Goal: Task Accomplishment & Management: Use online tool/utility

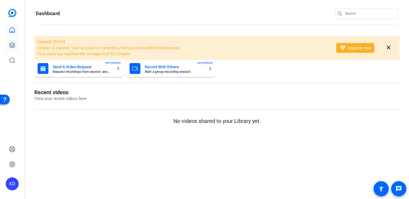
click at [16, 48] on link at bounding box center [12, 45] width 13 height 13
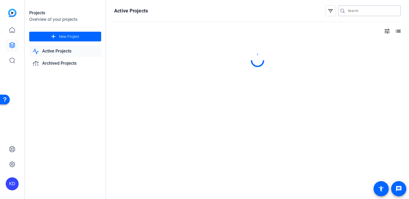
click at [366, 11] on input "Search" at bounding box center [372, 11] width 49 height 6
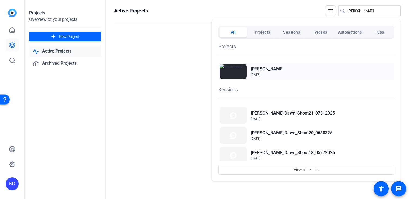
type input "hern"
click at [258, 68] on h2 "[PERSON_NAME]" at bounding box center [267, 69] width 33 height 6
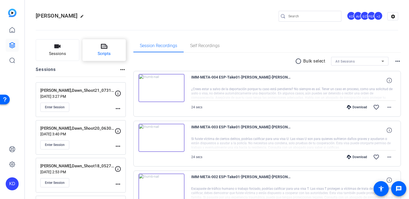
click at [98, 47] on button "Scripts" at bounding box center [104, 50] width 44 height 22
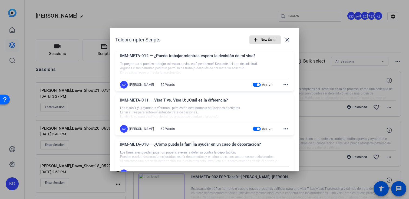
click at [253, 81] on div "KD Krystal Delgadillo 52 Words Active more_horiz" at bounding box center [204, 85] width 169 height 8
click at [256, 84] on span "button" at bounding box center [256, 85] width 8 height 4
click at [257, 128] on span "button" at bounding box center [258, 128] width 3 height 3
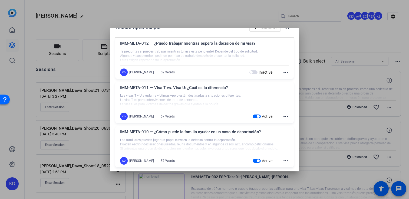
scroll to position [61, 0]
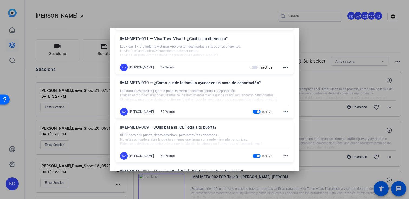
click at [259, 112] on span "button" at bounding box center [258, 111] width 3 height 3
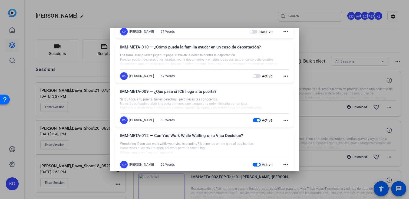
scroll to position [110, 0]
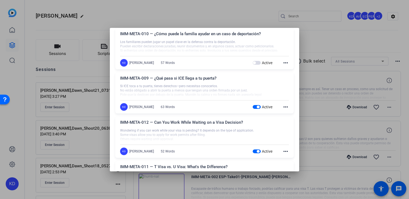
click at [259, 103] on div "KD Krystal Delgadillo 63 Words Active more_horiz" at bounding box center [204, 107] width 169 height 8
click at [257, 106] on span "button" at bounding box center [258, 106] width 3 height 3
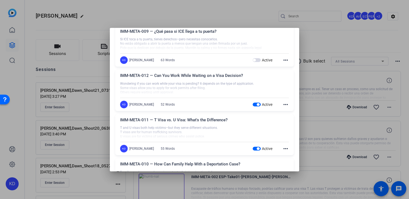
click at [257, 106] on span "button" at bounding box center [256, 104] width 8 height 4
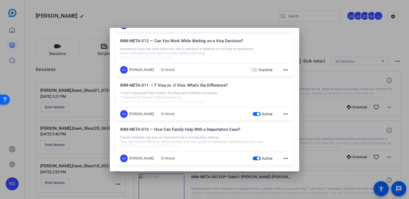
click at [257, 115] on span "button" at bounding box center [258, 113] width 3 height 3
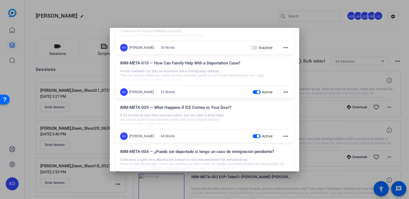
click at [257, 91] on span "button" at bounding box center [258, 92] width 3 height 3
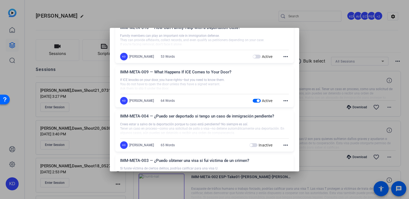
click at [255, 102] on span "button" at bounding box center [256, 101] width 8 height 4
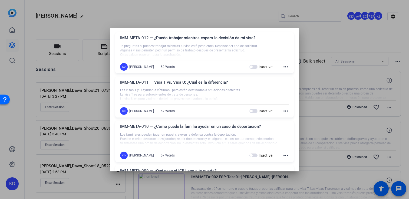
scroll to position [0, 0]
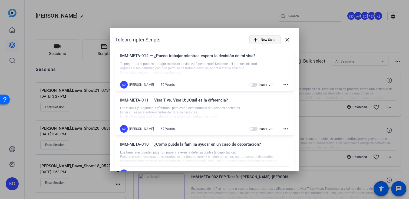
click at [268, 38] on span "New Script" at bounding box center [269, 40] width 16 height 10
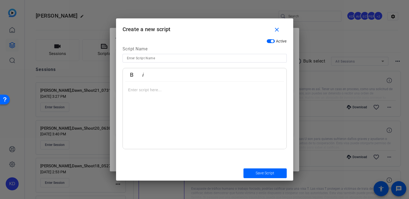
click at [155, 118] on div at bounding box center [205, 115] width 164 height 68
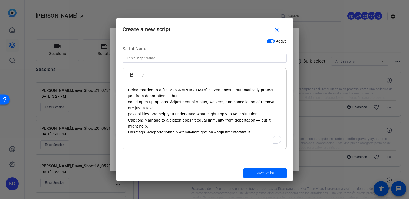
scroll to position [1981, 2]
click at [127, 102] on div "Being married to a U.S. citizen doesn’t automatically protect you from deportat…" at bounding box center [205, 115] width 164 height 68
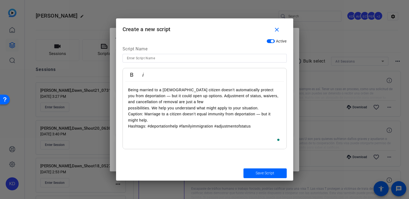
click at [127, 108] on div "Being married to a U.S. citizen doesn’t automatically protect you from deportat…" at bounding box center [205, 115] width 164 height 68
click at [127, 123] on div "Being married to a U.S. citizen doesn’t automatically protect you from deportat…" at bounding box center [205, 115] width 164 height 68
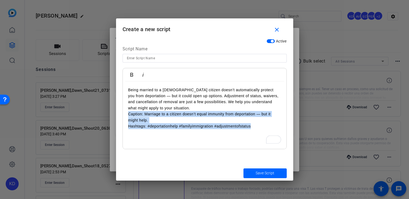
drag, startPoint x: 258, startPoint y: 128, endPoint x: 126, endPoint y: 116, distance: 132.7
click at [126, 116] on div "Being married to a U.S. citizen doesn’t automatically protect you from deportat…" at bounding box center [205, 115] width 164 height 68
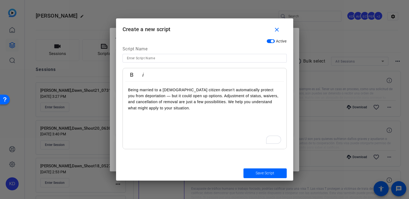
click at [183, 54] on div at bounding box center [204, 58] width 155 height 9
click at [181, 59] on input at bounding box center [204, 58] width 155 height 6
paste input "IMM-META-013 — &quot;Will I Be Deported If My Spouse Is a Citizen?&quot;"
type input "IMM-META-013 — &quot;Will I Be Deported If My Spouse Is a Citizen?&quot;"
click at [255, 173] on span "submit" at bounding box center [264, 173] width 43 height 13
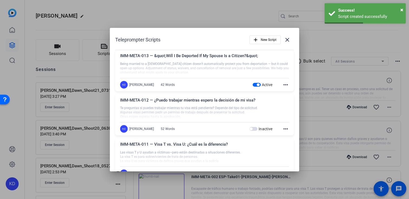
click at [285, 83] on mat-icon "more_horiz" at bounding box center [285, 84] width 6 height 6
click at [287, 91] on span "Edit" at bounding box center [298, 92] width 22 height 6
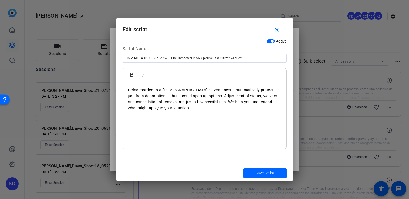
drag, startPoint x: 165, startPoint y: 58, endPoint x: 155, endPoint y: 58, distance: 10.8
click at [155, 58] on input "IMM-META-013 — &quot;Will I Be Deported If My Spouse Is a Citizen?&quot;" at bounding box center [204, 58] width 155 height 6
drag, startPoint x: 243, startPoint y: 58, endPoint x: 222, endPoint y: 57, distance: 21.1
click at [222, 57] on input "IMM-META-013 — Will I Be Deported If My Spouse Is a Citizen?&quot;" at bounding box center [204, 58] width 155 height 6
type input "IMM-META-013 — Will I Be Deported If My Spouse Is a Citizen?"
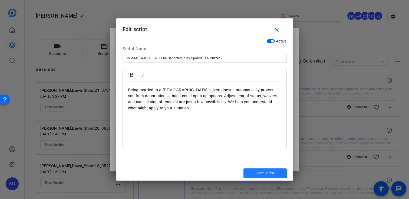
click at [255, 177] on span "submit" at bounding box center [264, 173] width 43 height 13
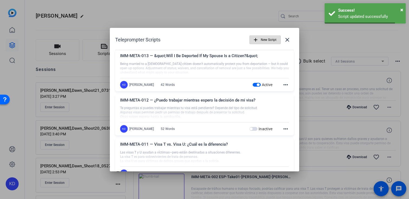
click at [266, 43] on span "New Script" at bounding box center [269, 40] width 16 height 10
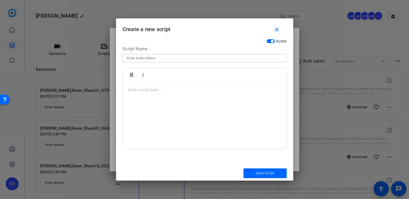
click at [178, 61] on input at bounding box center [204, 58] width 155 height 6
paste input "IMM-META-014 — &quot;What Happens If ICE Comes to My Home?&quot;"
drag, startPoint x: 165, startPoint y: 58, endPoint x: 154, endPoint y: 59, distance: 10.3
click at [154, 59] on input "IMM-META-014 — &quot;What Happens If ICE Comes to My Home?&quot;" at bounding box center [204, 58] width 155 height 6
drag, startPoint x: 231, startPoint y: 58, endPoint x: 217, endPoint y: 58, distance: 13.8
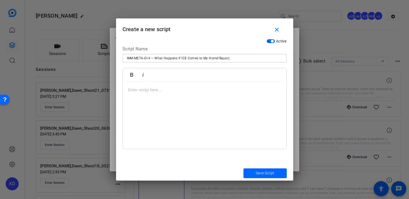
click at [217, 58] on input "IMM-META-014 — What Happens If ICE Comes to My Home?&quot;" at bounding box center [204, 58] width 155 height 6
type input "IMM-META-014 — What Happens If ICE Comes to My Home?"
click at [202, 97] on div at bounding box center [205, 115] width 164 height 68
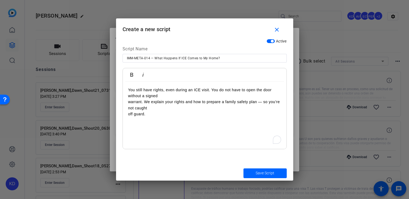
scroll to position [800, 1]
drag, startPoint x: 223, startPoint y: 58, endPoint x: 156, endPoint y: 59, distance: 67.1
click at [156, 59] on input "IMM-META-014 — What Happens If ICE Comes to My Home?" at bounding box center [204, 58] width 155 height 6
click at [126, 88] on div "You still have rights, even during an ICE visit. You do not have to open the do…" at bounding box center [205, 115] width 164 height 68
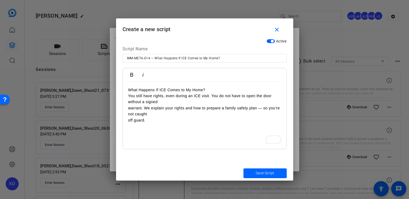
click at [189, 89] on p "What Happens If ICE Comes to My Home?" at bounding box center [204, 90] width 153 height 6
click at [178, 100] on p "You still have rights, even during an ICE visit. You do not have to open the do…" at bounding box center [204, 99] width 153 height 12
click at [128, 115] on p "warrant. We explain your rights and how to prepare a family safety plan — so yo…" at bounding box center [204, 111] width 153 height 12
click at [127, 109] on div "What Happens If ICE Comes to your Home? You still have rights, even during an I…" at bounding box center [205, 115] width 164 height 68
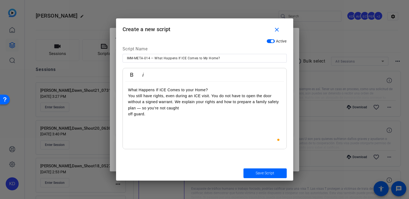
click at [127, 115] on div "What Happens If ICE Comes to your Home? You still have rights, even during an I…" at bounding box center [205, 115] width 164 height 68
click at [266, 174] on span "Save Script" at bounding box center [264, 173] width 19 height 6
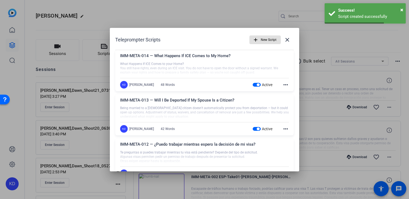
click at [285, 130] on mat-icon "more_horiz" at bounding box center [285, 128] width 6 height 6
click at [287, 137] on span "Edit" at bounding box center [298, 137] width 22 height 6
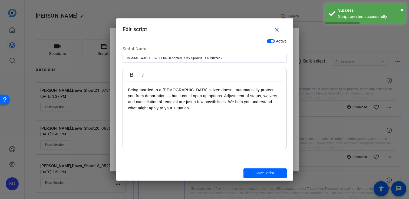
click at [226, 62] on div at bounding box center [204, 65] width 164 height 6
click at [228, 54] on div "IMM-META-013 — Will I Be Deported If My Spouse Is a Citizen?" at bounding box center [204, 58] width 155 height 9
drag, startPoint x: 228, startPoint y: 57, endPoint x: 155, endPoint y: 59, distance: 72.5
click at [155, 59] on input "IMM-META-013 — Will I Be Deported If My Spouse Is a Citizen?" at bounding box center [204, 58] width 155 height 6
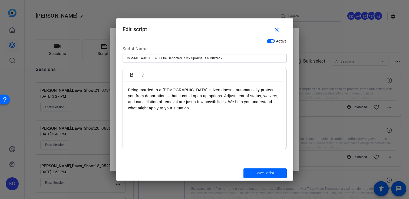
click at [125, 89] on div "Being married to a [DEMOGRAPHIC_DATA] citizen doesn’t automatically protect you…" at bounding box center [205, 115] width 164 height 68
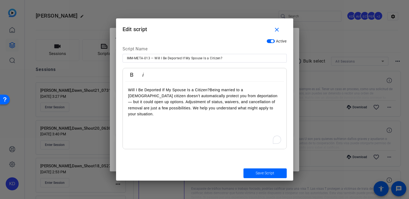
scroll to position [19, 2]
drag, startPoint x: 138, startPoint y: 89, endPoint x: 138, endPoint y: 98, distance: 8.4
click at [138, 90] on p "Will I Be Deported If My Spouse Is a Citizen?" at bounding box center [204, 90] width 153 height 6
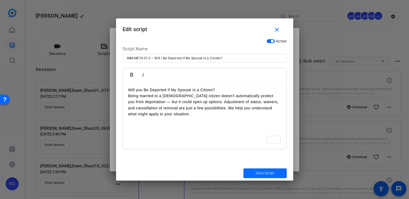
click at [254, 174] on span "submit" at bounding box center [264, 173] width 43 height 13
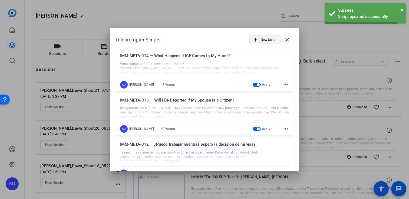
click at [267, 42] on span "New Script" at bounding box center [269, 40] width 16 height 10
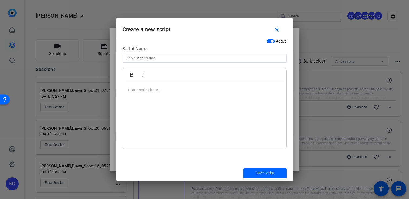
click at [181, 59] on input at bounding box center [204, 58] width 155 height 6
paste input "IMM-META-015 — &quot;Can I Be Deported If I Have U.S. Citizen Kids?&quot;"
drag, startPoint x: 165, startPoint y: 58, endPoint x: 155, endPoint y: 58, distance: 10.5
click at [155, 58] on input "IMM-META-015 — &quot;Can I Be Deported If I Have U.S. Citizen Kids?&quot;" at bounding box center [204, 58] width 155 height 6
drag, startPoint x: 240, startPoint y: 58, endPoint x: 224, endPoint y: 59, distance: 16.0
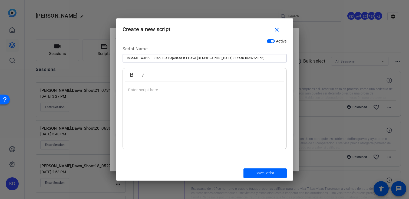
click at [224, 59] on input "IMM-META-015 — Can I Be Deported If I Have U.S. Citizen Kids?&quot;" at bounding box center [204, 58] width 155 height 6
type input "IMM-META-015 — Can I Be Deported If I Have [DEMOGRAPHIC_DATA] Citizen Kids?"
click at [170, 89] on p at bounding box center [204, 90] width 153 height 6
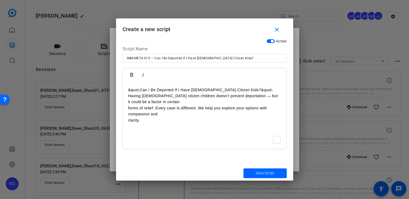
scroll to position [1103, 1]
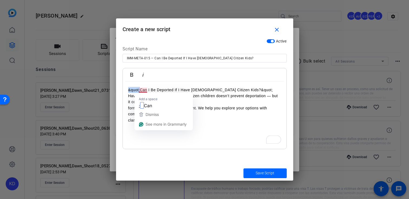
drag, startPoint x: 140, startPoint y: 89, endPoint x: 112, endPoint y: 89, distance: 28.1
click at [112, 89] on div "Teleprompter Scripts add New Script close IMM-META-014 — What Happens If ICE Co…" at bounding box center [204, 99] width 409 height 199
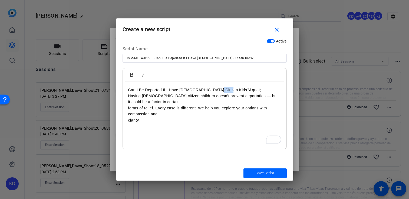
drag, startPoint x: 229, startPoint y: 90, endPoint x: 213, endPoint y: 90, distance: 16.5
click at [213, 90] on p "Can I Be Deported If I Have U.S. Citizen Kids?&quot;" at bounding box center [204, 90] width 153 height 6
click at [167, 90] on p "Can I Be Deported If I Have U.S. Citizen Kids?" at bounding box center [204, 90] width 153 height 6
click at [137, 91] on p "Can I Be Deported If you Have U.S. Citizen Kids?" at bounding box center [204, 90] width 153 height 6
drag, startPoint x: 211, startPoint y: 90, endPoint x: 191, endPoint y: 90, distance: 20.3
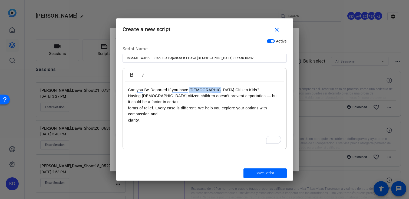
click at [191, 90] on p "Can you Be Deported If you have U.S. Citizen Kids?" at bounding box center [204, 90] width 153 height 6
click at [199, 90] on p "Can you Be Deported If you have Kids?" at bounding box center [204, 90] width 153 height 6
click at [191, 89] on p "Can you Be Deported If you have Kids that are U.S. Citizens?" at bounding box center [204, 90] width 153 height 6
click at [126, 111] on div "Can you Be Deported If you have Kids that are U.S. Citizens? Having U.S. citize…" at bounding box center [205, 115] width 164 height 68
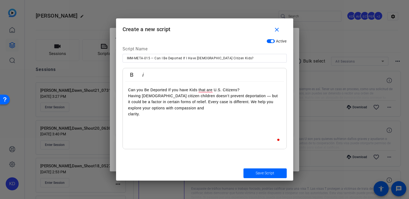
click at [126, 115] on div "Can you Be Deported If you have Kids that are U.S. Citizens? Having U.S. citize…" at bounding box center [205, 115] width 164 height 68
click at [257, 170] on span "Save Script" at bounding box center [264, 173] width 19 height 6
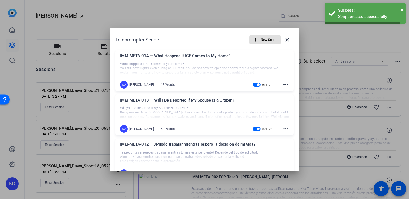
click at [262, 43] on span "New Script" at bounding box center [269, 40] width 16 height 10
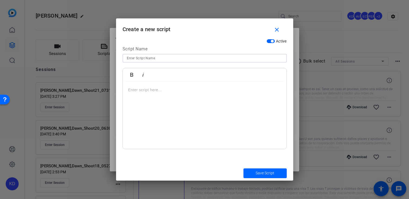
click at [165, 56] on input at bounding box center [204, 58] width 155 height 6
paste input "IMM-META-017 — &quot;Do I Need a Police Report for a U Visa?&quot;"
drag, startPoint x: 164, startPoint y: 58, endPoint x: 155, endPoint y: 58, distance: 9.5
click at [155, 58] on input "IMM-META-017 — &quot;Do I Need a Police Report for a U Visa?&quot;" at bounding box center [204, 58] width 155 height 6
drag, startPoint x: 230, startPoint y: 59, endPoint x: 214, endPoint y: 59, distance: 16.2
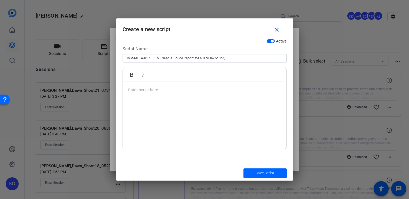
click at [214, 59] on input "IMM-META-017 — Do I Need a Police Report for a U Visa?&quot;" at bounding box center [204, 58] width 155 height 6
type input "IMM-META-017 — Do I Need a Police Report for a U Visa?"
click at [193, 67] on div at bounding box center [204, 65] width 164 height 6
click at [154, 104] on div "To enrich screen reader interactions, please activate Accessibility in Grammarl…" at bounding box center [205, 115] width 164 height 68
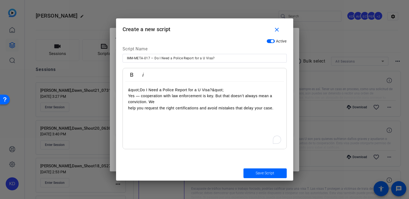
scroll to position [945, 1]
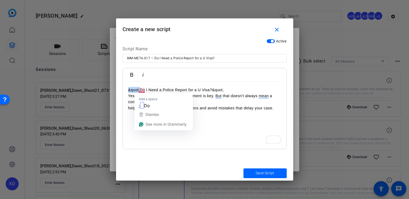
drag, startPoint x: 139, startPoint y: 90, endPoint x: 121, endPoint y: 90, distance: 17.8
click at [121, 90] on div "Active Script Name IMM-META-017 — Do I Need a Police Report for a U Visa? Bold …" at bounding box center [204, 100] width 177 height 129
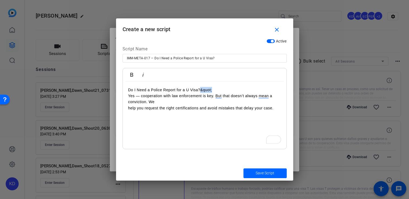
drag, startPoint x: 219, startPoint y: 91, endPoint x: 200, endPoint y: 92, distance: 19.5
click at [200, 92] on p "Do I Need a Police Report for a U Visa?&quot;" at bounding box center [204, 90] width 153 height 6
drag, startPoint x: 135, startPoint y: 92, endPoint x: 135, endPoint y: 101, distance: 8.9
click at [135, 93] on div "Do I Need a Police Report for a U Visa? Yes — cooperation with law enforcement …" at bounding box center [205, 115] width 164 height 68
click at [126, 108] on div "Do you Need a Police Report for a U Visa? Yes — cooperation with law enforcemen…" at bounding box center [205, 115] width 164 height 68
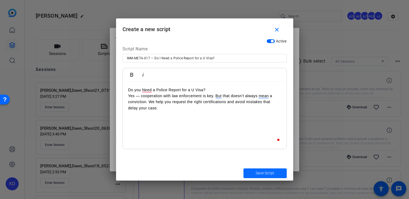
click at [254, 172] on span "submit" at bounding box center [264, 173] width 43 height 13
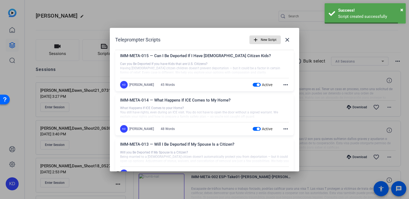
click at [259, 39] on span "button" at bounding box center [265, 39] width 31 height 13
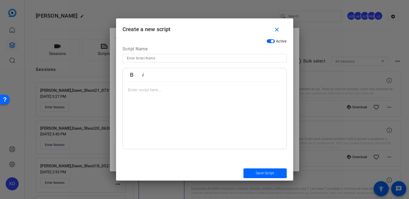
click at [168, 60] on input at bounding box center [204, 58] width 155 height 6
paste input "IMM-META-022 — &quot;¿Seré deportado si mi cónyuge es ciudadano?&quot;"
click at [166, 59] on input "IMM-META-022 — &quot;¿Seré deportado si mi cónyuge es ciudadano?&quot;" at bounding box center [204, 58] width 155 height 6
drag, startPoint x: 164, startPoint y: 58, endPoint x: 154, endPoint y: 58, distance: 10.0
click at [154, 58] on input "IMM-META-022 — &quot;¿Seré deportado si mi cónyuge es ciudadano?&quot;" at bounding box center [204, 58] width 155 height 6
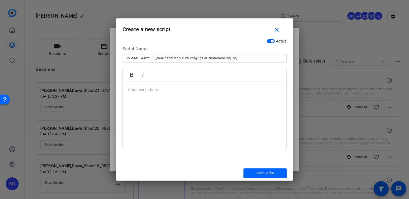
drag, startPoint x: 245, startPoint y: 59, endPoint x: 226, endPoint y: 60, distance: 18.9
click at [226, 60] on input "IMM-META-022 — ;¿Seré deportado si mi cónyuge es ciudadano?&quot;" at bounding box center [204, 58] width 155 height 6
type input "IMM-META-022 — ;¿Seré deportado si mi cónyuge es ciudadano?"
click at [144, 106] on div at bounding box center [205, 115] width 164 height 68
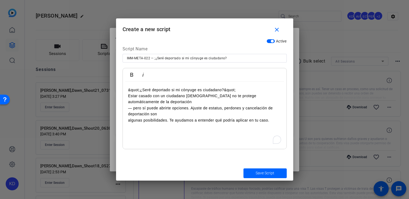
scroll to position [1460, 1]
drag, startPoint x: 142, startPoint y: 91, endPoint x: 121, endPoint y: 91, distance: 21.6
click at [121, 91] on div "Active Script Name IMM-META-022 — ;¿Seré deportado si mi cónyuge es ciudadano? …" at bounding box center [204, 100] width 177 height 129
drag, startPoint x: 223, startPoint y: 89, endPoint x: 210, endPoint y: 89, distance: 13.0
click at [210, 89] on p "Seré deportado si mi cónyuge es ciudadano?&quot;" at bounding box center [204, 90] width 153 height 6
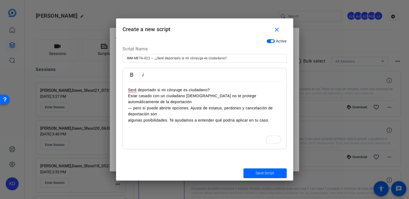
click at [129, 110] on p "— pero sí puede abrirte opciones. Ajuste de estatus, perdones y cancelación de …" at bounding box center [204, 111] width 153 height 12
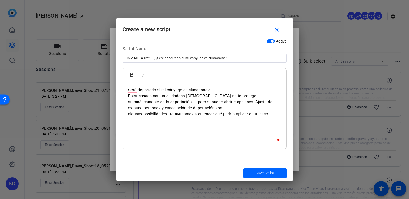
click at [127, 118] on div "Seré deportado si mi cónyuge es ciudadano? Estar casado con un ciudadano estado…" at bounding box center [205, 115] width 164 height 68
click at [127, 112] on div "Seré deportado si mi cónyuge es ciudadano? Estar casado con un ciudadano estado…" at bounding box center [205, 115] width 164 height 68
click at [132, 90] on p "Seré deportado si mi cónyuge es ciudadano?" at bounding box center [204, 90] width 153 height 6
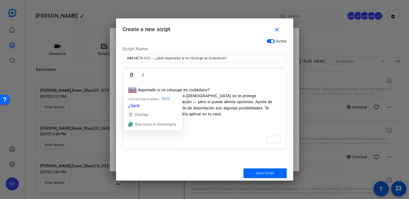
click at [132, 90] on p "Seré deportado si mi cónyuge es ciudadano?" at bounding box center [204, 90] width 153 height 6
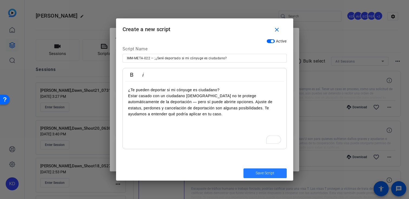
click at [254, 171] on span "submit" at bounding box center [264, 173] width 43 height 13
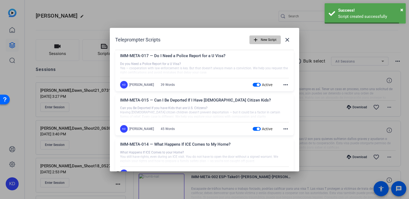
click at [265, 41] on span "New Script" at bounding box center [269, 40] width 16 height 10
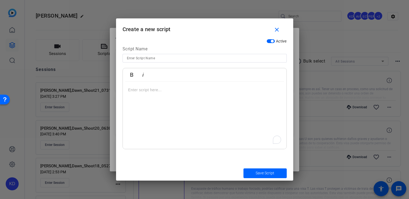
click at [158, 129] on div "To enrich screen reader interactions, please activate Accessibility in Grammarl…" at bounding box center [205, 115] width 164 height 68
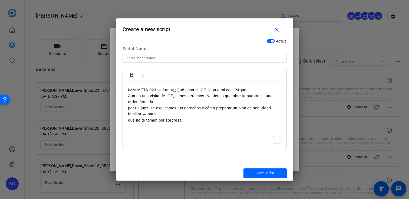
scroll to position [1181, 1]
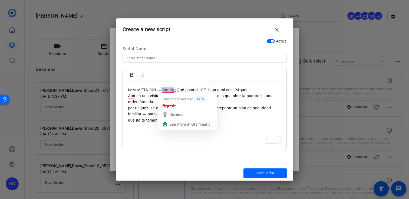
drag, startPoint x: 174, startPoint y: 90, endPoint x: 161, endPoint y: 90, distance: 12.7
click at [161, 90] on p "IMM-META-023 — &quot;¿Qué pasa si ICE llega a mi casa?&quot;" at bounding box center [204, 90] width 153 height 6
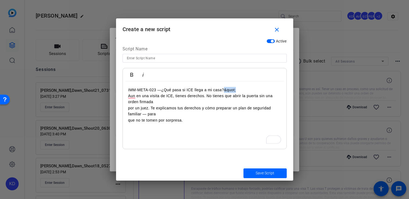
drag, startPoint x: 236, startPoint y: 90, endPoint x: 224, endPoint y: 91, distance: 11.6
click at [224, 91] on p "IMM-META-023 —¿Qué pasa si ICE llega a mi casa?&quot;" at bounding box center [204, 90] width 153 height 6
click at [127, 112] on div "IMM-META-023 —¿Qué pasa si ICE llega a mi casa? Aun en una visita de ICE, tiene…" at bounding box center [205, 115] width 164 height 68
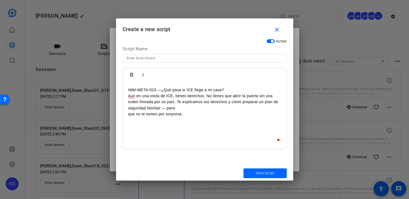
click at [123, 117] on div "IMM-META-023 —¿Qué pasa si ICE llega a mi casa? Aun en una visita de ICE, tiene…" at bounding box center [205, 115] width 164 height 68
click at [123, 114] on div "IMM-META-023 —¿Qué pasa si ICE llega a mi casa? Aun en una visita de ICE, tiene…" at bounding box center [205, 115] width 164 height 68
drag, startPoint x: 156, startPoint y: 89, endPoint x: 125, endPoint y: 88, distance: 30.8
click at [125, 88] on div "IMM-META-023 —¿Qué pasa si ICE llega a mi casa? Aun en una visita de ICE, tiene…" at bounding box center [205, 115] width 164 height 68
drag, startPoint x: 162, startPoint y: 89, endPoint x: 130, endPoint y: 90, distance: 31.9
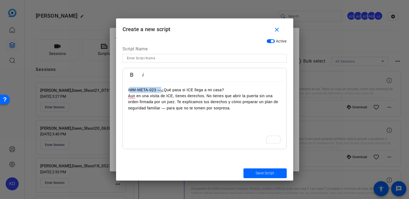
click at [130, 90] on p "IMM-META-023 —¿Qué pasa si ICE llega a mi casa?" at bounding box center [204, 90] width 153 height 6
click at [152, 65] on div at bounding box center [204, 65] width 164 height 6
click at [153, 59] on input at bounding box center [204, 58] width 155 height 6
paste input "MM-META-023 —"
drag, startPoint x: 198, startPoint y: 91, endPoint x: 123, endPoint y: 89, distance: 75.2
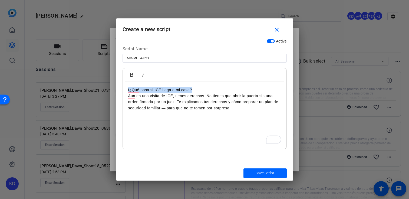
click at [123, 89] on div "I¿Qué pasa si ICE llega a mi casa? Aun en una visita de ICE, tienes derechos. N…" at bounding box center [205, 115] width 164 height 68
copy p "I¿Qué pasa si ICE llega a mi casa?"
click at [178, 57] on input "MM-META-023 —" at bounding box center [204, 58] width 155 height 6
paste input "I¿Qué pasa si ICE llega a mi casa?"
drag, startPoint x: 154, startPoint y: 58, endPoint x: 154, endPoint y: 62, distance: 4.9
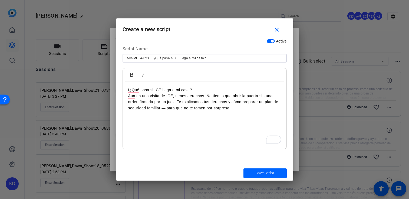
click at [154, 59] on input "MM-META-023 —I¿Qué pasa si ICE llega a mi casa?" at bounding box center [204, 58] width 155 height 6
type input "MM-META-023 — ¿Qué pasa si ICE llega a mi casa?"
drag, startPoint x: 129, startPoint y: 88, endPoint x: 129, endPoint y: 92, distance: 4.1
click at [129, 88] on p "I¿Qué pasa si ICE llega a mi casa?" at bounding box center [204, 90] width 153 height 6
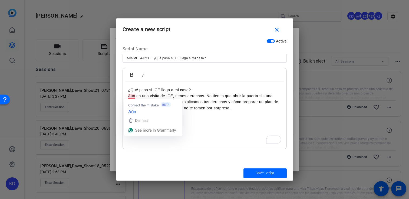
click at [212, 101] on p "Aun en una visita de ICE, tienes derechos. No tienes que abrir la puerta sin un…" at bounding box center [204, 102] width 153 height 18
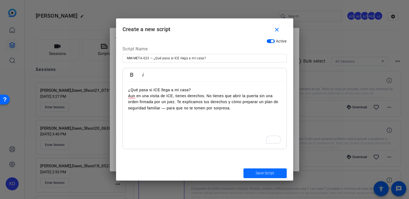
click at [253, 174] on span "submit" at bounding box center [264, 173] width 43 height 13
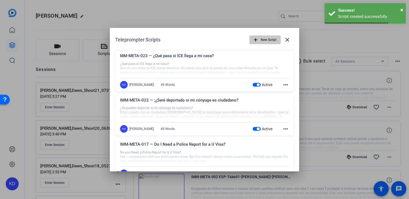
click at [264, 41] on span "New Script" at bounding box center [269, 40] width 16 height 10
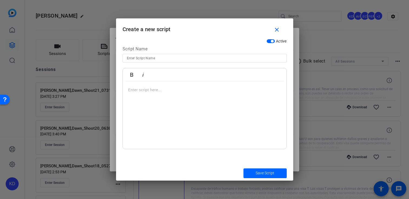
click at [190, 59] on input at bounding box center [204, 58] width 155 height 6
paste input "IMM-META-024 — &quot;¿Me pueden deportar si tengo hijos ciudadanos?&quot;"
drag, startPoint x: 164, startPoint y: 58, endPoint x: 155, endPoint y: 58, distance: 9.2
click at [155, 58] on input "IMM-META-024 — &quot;¿Me pueden deportar si tengo hijos ciudadanos?&quot;" at bounding box center [204, 58] width 155 height 6
drag, startPoint x: 244, startPoint y: 58, endPoint x: 230, endPoint y: 58, distance: 14.3
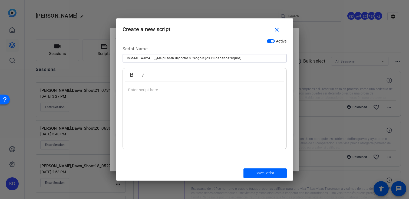
click at [230, 58] on input "IMM-META-024 — ;¿Me pueden deportar si tengo hijos ciudadanos?&quot;" at bounding box center [204, 58] width 155 height 6
click at [230, 58] on input "IMM-META-024 — ;¿Me pueden deportar si tengo hijos ciudadanos?" at bounding box center [204, 58] width 155 height 6
drag, startPoint x: 230, startPoint y: 58, endPoint x: 156, endPoint y: 59, distance: 73.8
click at [156, 59] on input "IMM-META-024 — ;¿Me pueden deportar si tengo hijos ciudadanos?" at bounding box center [204, 58] width 155 height 6
type input "IMM-META-024 — ;¿Me pueden deportar si tengo hijos ciudadanos?"
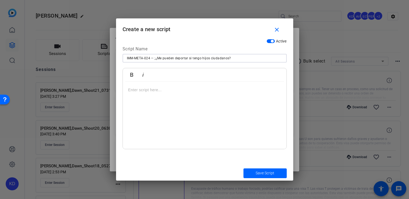
click at [154, 96] on div at bounding box center [205, 115] width 164 height 68
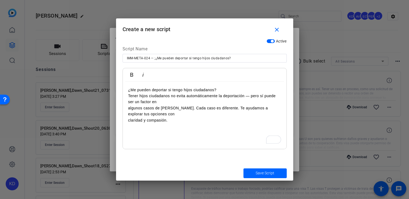
scroll to position [848, 1]
click at [126, 109] on div "¿Me pueden deportar si tengo hijos ciudadanos? Tener hijos ciudadanos no evita …" at bounding box center [205, 115] width 164 height 68
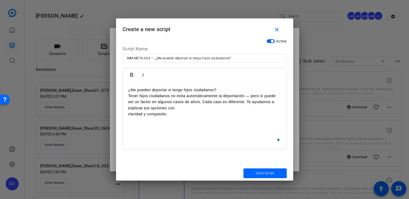
click at [125, 115] on div "¿Me pueden deportar si tengo hijos ciudadanos? Tener hijos ciudadanos no evita …" at bounding box center [205, 115] width 164 height 68
click at [263, 170] on span "Save Script" at bounding box center [264, 173] width 19 height 6
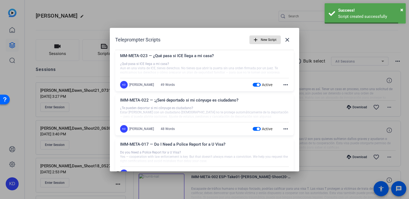
click at [266, 42] on span "New Script" at bounding box center [269, 40] width 16 height 10
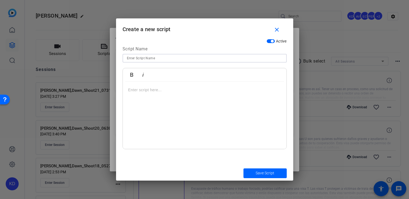
click at [192, 59] on input at bounding box center [204, 58] width 155 height 6
paste input "IMM-META-026 — &quot;¿Necesito un reporte de policía para una Visa U?&quot;"
drag, startPoint x: 165, startPoint y: 59, endPoint x: 154, endPoint y: 59, distance: 11.6
click at [154, 59] on input "IMM-META-026 — &quot;¿Necesito un reporte de policía para una Visa U?&quot;" at bounding box center [204, 58] width 155 height 6
drag, startPoint x: 244, startPoint y: 58, endPoint x: 229, endPoint y: 57, distance: 15.1
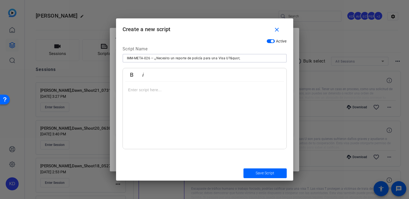
click at [229, 57] on input "IMM-META-026 — ¿Necesito un reporte de policía para una Visa U?&quot;" at bounding box center [204, 58] width 155 height 6
type input "IMM-META-026 — ¿Necesito un reporte de policía para una Visa U?"
click at [205, 107] on div "To enrich screen reader interactions, please activate Accessibility in Grammarl…" at bounding box center [205, 115] width 164 height 68
click at [201, 96] on div "To enrich screen reader interactions, please activate Accessibility in Grammarl…" at bounding box center [205, 115] width 164 height 68
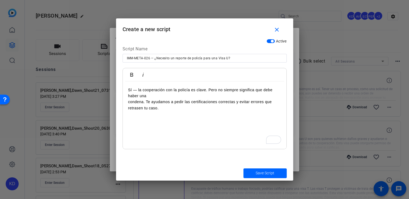
scroll to position [745, 1]
click at [128, 104] on p "condena. Te ayudamos a pedir las certificaciones correctas y evitar errores que…" at bounding box center [204, 105] width 153 height 12
drag, startPoint x: 235, startPoint y: 57, endPoint x: 154, endPoint y: 61, distance: 80.9
click at [154, 61] on input "IMM-META-026 — ¿Necesito un reporte de policía para una Visa U?" at bounding box center [204, 58] width 155 height 6
click at [126, 87] on div "Sí — la cooperación con la policía es clave. Pero no siempre significa que debe…" at bounding box center [205, 115] width 164 height 68
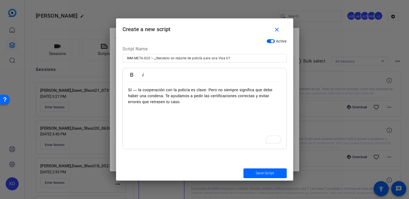
scroll to position [43, 2]
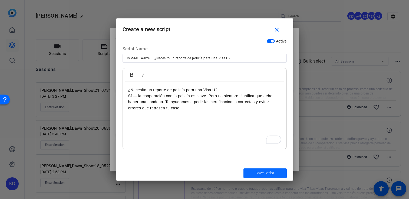
click at [261, 174] on span "Save Script" at bounding box center [264, 173] width 19 height 6
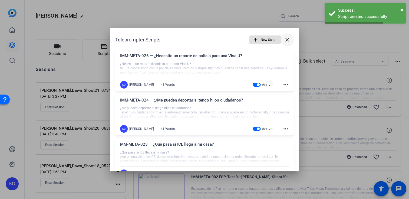
click at [286, 42] on mat-icon "close" at bounding box center [287, 39] width 6 height 6
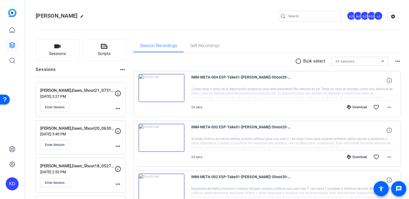
click at [118, 108] on mat-icon "more_horiz" at bounding box center [118, 108] width 6 height 6
click at [126, 115] on span "Edit Session" at bounding box center [131, 116] width 25 height 6
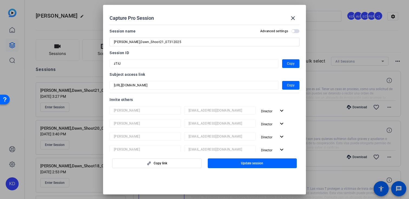
click at [176, 43] on input "Hernandez,Dawn_Shoot21_07312025" at bounding box center [204, 42] width 181 height 6
type input "[PERSON_NAME],Dawn_Shoot21_09192025"
click at [234, 166] on span "button" at bounding box center [252, 163] width 89 height 13
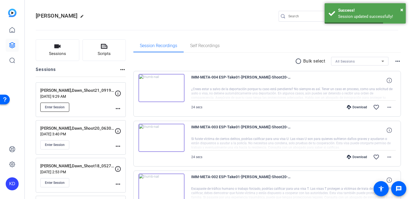
click at [58, 109] on button "Enter Session" at bounding box center [54, 106] width 29 height 9
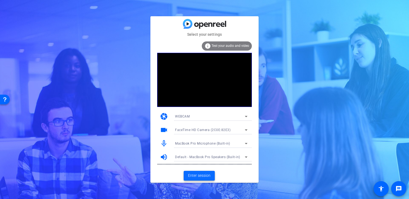
click at [207, 176] on span "Enter session" at bounding box center [199, 175] width 22 height 6
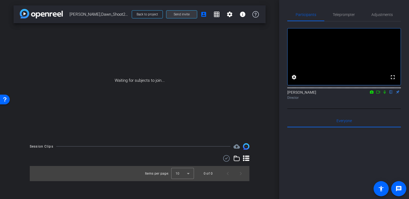
click at [178, 17] on span at bounding box center [181, 14] width 31 height 13
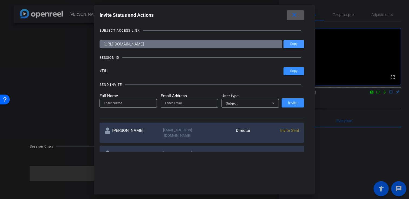
click at [293, 43] on span "Copy" at bounding box center [294, 44] width 8 height 4
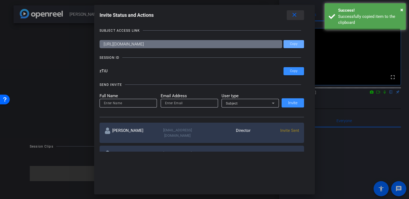
click at [293, 13] on mat-icon "close" at bounding box center [294, 15] width 7 height 7
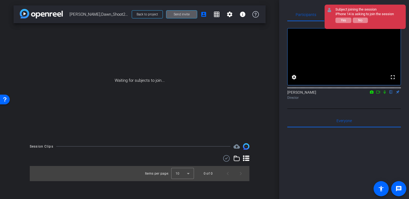
click at [342, 24] on div "Subject joining the session iPhone 14 is asking to join the session Yes No" at bounding box center [364, 16] width 58 height 19
click at [342, 22] on span "Yes" at bounding box center [343, 20] width 5 height 4
click at [346, 20] on button "Yes" at bounding box center [343, 20] width 16 height 5
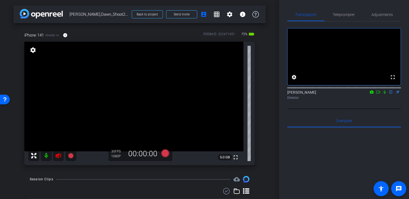
click at [55, 157] on icon at bounding box center [58, 155] width 6 height 6
click at [385, 14] on span "Adjustments" at bounding box center [381, 15] width 21 height 4
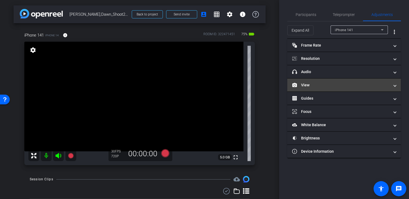
click at [310, 87] on mat-panel-title "View" at bounding box center [340, 85] width 97 height 6
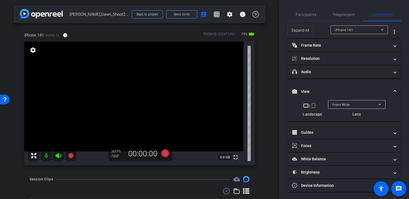
click at [313, 104] on mat-icon "crop_portrait" at bounding box center [313, 105] width 6 height 6
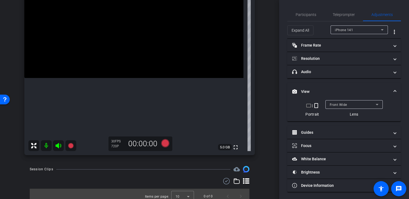
scroll to position [74, 0]
click at [310, 15] on span "Participants" at bounding box center [305, 15] width 21 height 4
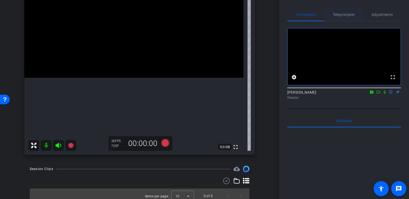
click at [346, 16] on span "Teleprompter" at bounding box center [344, 15] width 22 height 4
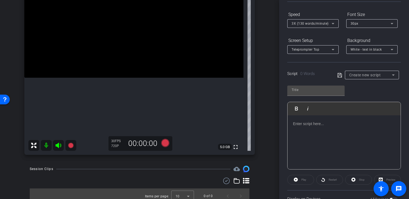
scroll to position [53, 0]
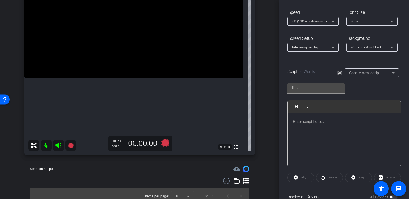
click at [327, 20] on span "3X (130 words/minute)" at bounding box center [309, 21] width 37 height 4
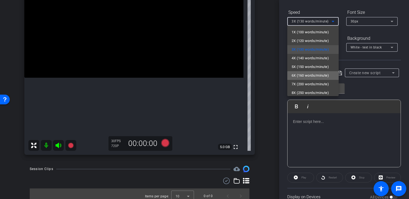
click at [315, 76] on span "6X (160 words/minute)" at bounding box center [309, 75] width 37 height 6
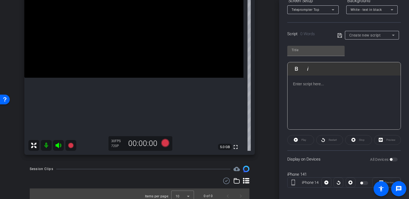
scroll to position [97, 0]
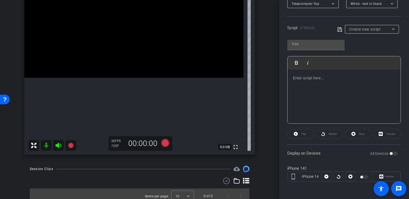
click at [396, 154] on div "All Devices" at bounding box center [384, 153] width 28 height 5
click at [370, 32] on div "Create new script" at bounding box center [370, 29] width 43 height 6
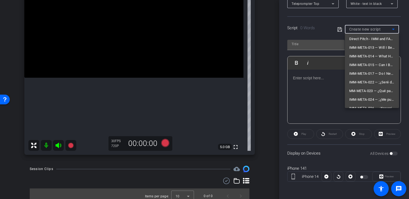
scroll to position [68, 0]
click at [372, 41] on span "IMM-META-013 — Will I Be Deported If My Spouse Is a Citizen?" at bounding box center [371, 41] width 45 height 6
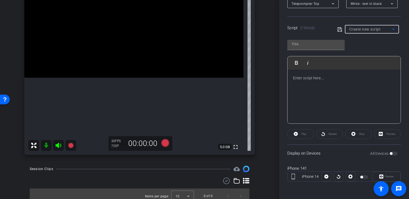
type input "IMM-META-013 — Will I Be Deported If My Spouse Is a Citizen?"
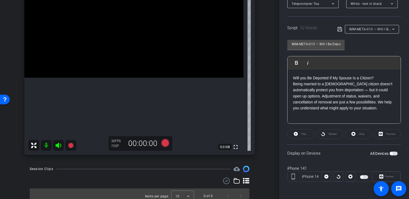
click at [398, 152] on div "Display on Devices All Devices" at bounding box center [344, 153] width 114 height 18
click at [395, 152] on span "button" at bounding box center [393, 153] width 8 height 4
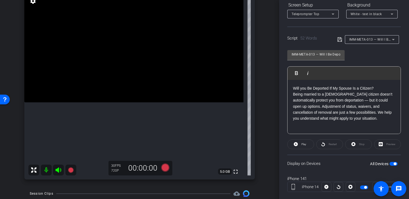
scroll to position [97, 0]
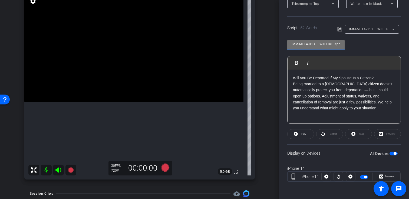
click at [249, 43] on div "arrow_back [PERSON_NAME],Dawn_Shoot21_09192025 Back to project Send invite acco…" at bounding box center [204, 99] width 409 height 199
click at [72, 169] on icon at bounding box center [70, 169] width 5 height 5
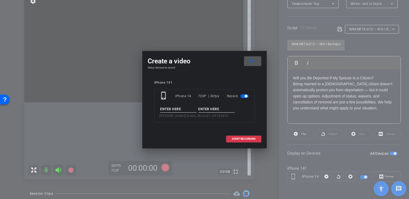
click at [177, 108] on input at bounding box center [178, 109] width 36 height 7
paste input "IMM-META-013"
type input "IMM-META-013"
click at [214, 107] on input at bounding box center [216, 109] width 36 height 7
type input "Take01"
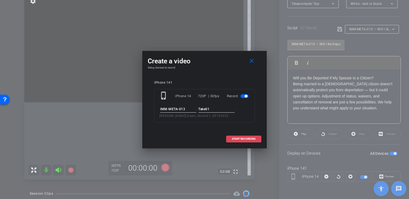
click at [228, 137] on span at bounding box center [243, 138] width 35 height 13
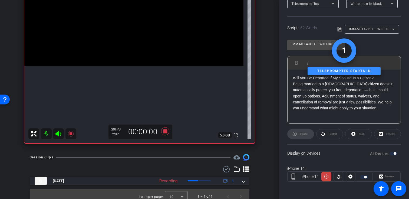
scroll to position [90, 0]
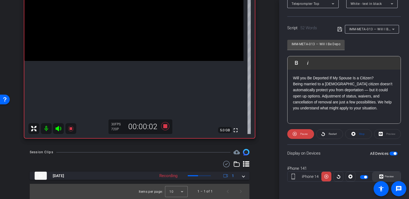
click at [379, 175] on icon at bounding box center [381, 176] width 4 height 4
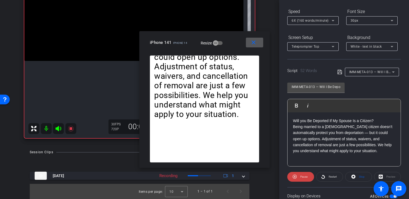
scroll to position [39, 0]
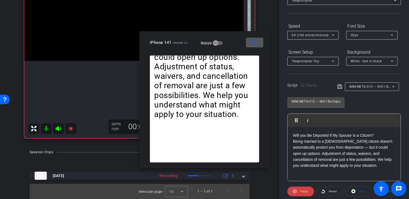
click at [321, 33] on span "6X (160 words/minute)" at bounding box center [309, 35] width 37 height 4
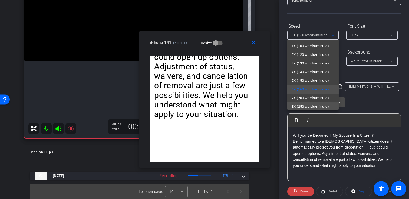
click at [311, 102] on mat-option "8X (250 words/minute)" at bounding box center [312, 106] width 51 height 9
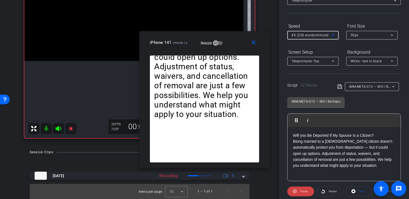
scroll to position [1, 0]
click at [322, 35] on span "8X (250 words/minute)" at bounding box center [309, 35] width 37 height 4
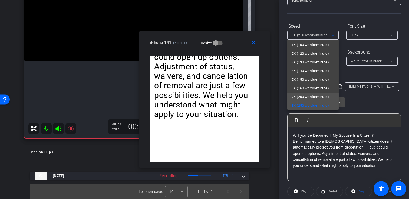
click at [312, 95] on span "7X (200 words/minute)" at bounding box center [309, 97] width 37 height 6
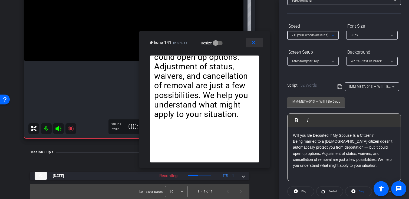
click at [252, 42] on mat-icon "close" at bounding box center [253, 42] width 7 height 7
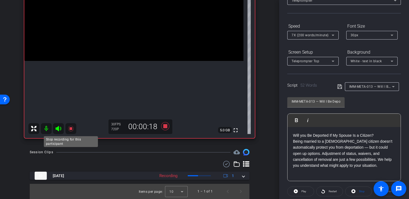
click at [71, 127] on icon at bounding box center [70, 128] width 5 height 5
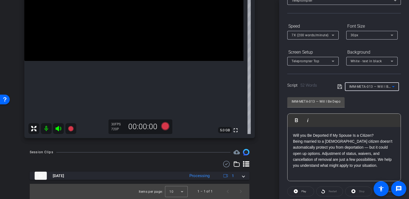
click at [373, 89] on div "IMM-META-013 — Will I Be Deported If My Spouse Is a Citizen?" at bounding box center [370, 86] width 43 height 7
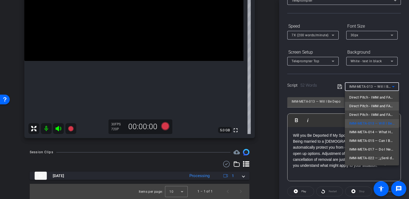
scroll to position [68, 0]
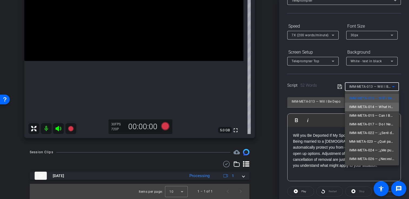
click at [368, 107] on span "IMM-META-014 — What Happens If ICE Comes to My Home?" at bounding box center [371, 107] width 45 height 6
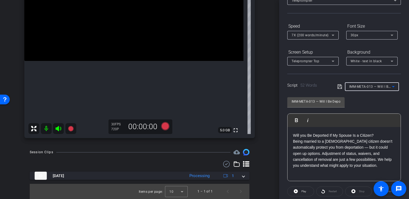
type input "IMM-META-014 — What Happens If ICE Comes to My Home?"
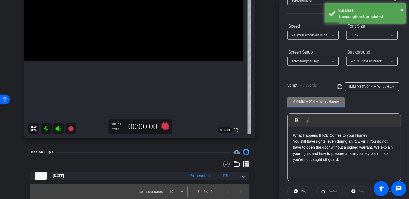
click at [315, 99] on input "IMM-META-014 — What Happens If ICE Comes to My Home?" at bounding box center [315, 101] width 49 height 6
drag, startPoint x: 315, startPoint y: 99, endPoint x: 285, endPoint y: 99, distance: 30.0
click at [284, 99] on div "Participants Teleprompter Adjustments settings [PERSON_NAME] flip Director Ever…" at bounding box center [344, 99] width 130 height 199
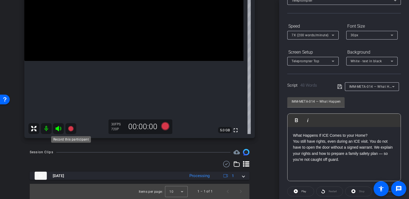
click at [68, 125] on icon at bounding box center [71, 128] width 6 height 6
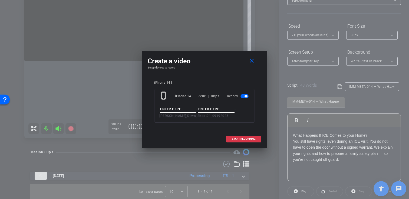
click at [166, 108] on input at bounding box center [178, 109] width 36 height 7
paste input "IMM-META-014"
type input "IMM-META-014"
click at [218, 108] on input at bounding box center [216, 109] width 36 height 7
type input "Take01"
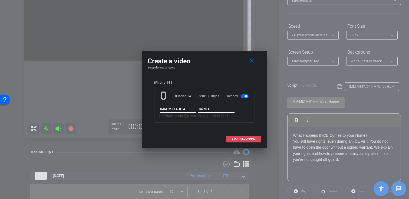
click at [244, 140] on span "START RECORDING" at bounding box center [244, 138] width 24 height 3
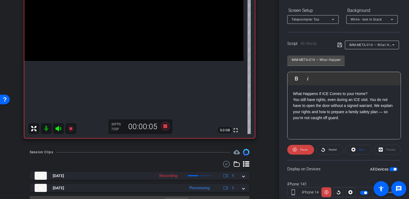
scroll to position [97, 0]
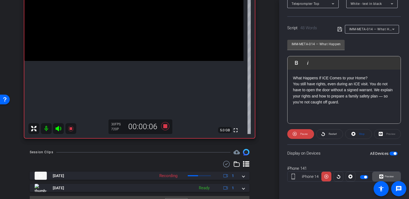
click at [376, 174] on span at bounding box center [386, 176] width 28 height 13
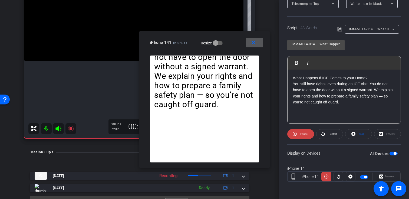
click at [255, 42] on mat-icon "close" at bounding box center [253, 42] width 7 height 7
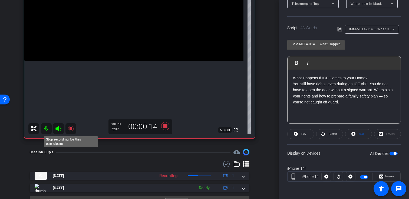
click at [71, 130] on icon at bounding box center [71, 128] width 6 height 6
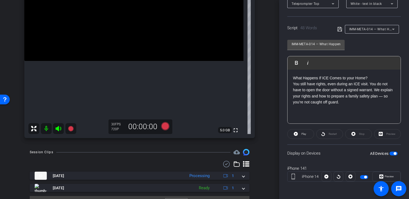
click at [363, 31] on div "IMM-META-014 — What Happens If ICE Comes to My Home?" at bounding box center [370, 29] width 43 height 7
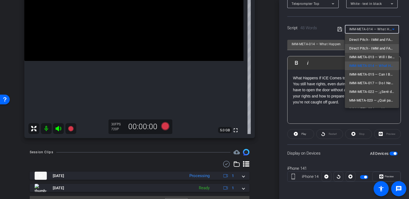
scroll to position [55, 0]
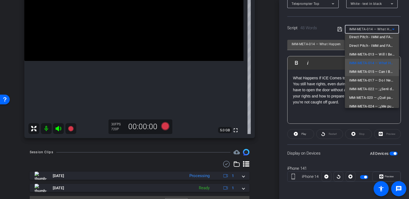
click at [360, 73] on span "IMM-META-015 — Can I Be Deported If I Have [DEMOGRAPHIC_DATA] Citizen Kids?" at bounding box center [371, 71] width 45 height 6
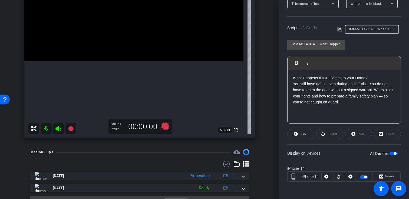
type input "IMM-META-015 — Can I Be Deported If I Have [DEMOGRAPHIC_DATA] Citizen Kids?"
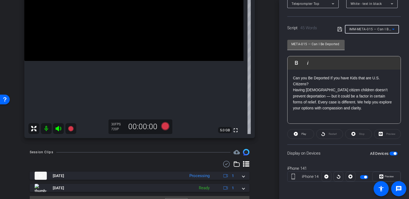
scroll to position [0, 0]
drag, startPoint x: 315, startPoint y: 44, endPoint x: 280, endPoint y: 41, distance: 35.2
click at [280, 41] on div "Participants Teleprompter Adjustments settings [PERSON_NAME] flip Director Ever…" at bounding box center [344, 99] width 130 height 199
click at [69, 131] on icon at bounding box center [71, 128] width 6 height 6
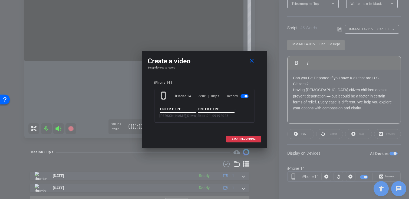
click at [185, 109] on input at bounding box center [178, 109] width 36 height 7
paste input "IMM-META-015"
type input "IMM-META-015"
click at [206, 109] on input at bounding box center [216, 109] width 36 height 7
type input "Take01"
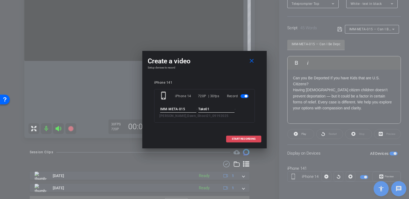
click at [245, 137] on span "START RECORDING" at bounding box center [244, 138] width 24 height 3
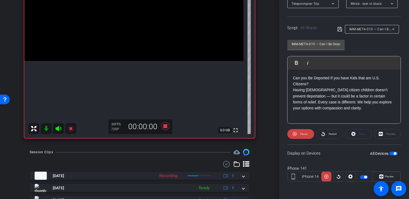
click at [59, 129] on icon at bounding box center [58, 128] width 6 height 5
click at [59, 130] on icon at bounding box center [58, 128] width 6 height 5
click at [377, 178] on span at bounding box center [386, 176] width 28 height 13
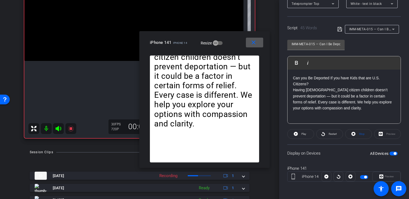
click at [258, 46] on span at bounding box center [254, 42] width 17 height 13
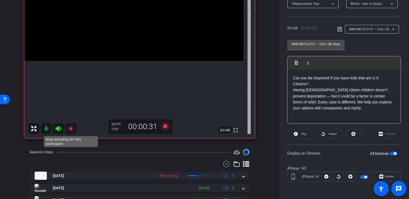
click at [71, 128] on icon at bounding box center [70, 128] width 5 height 5
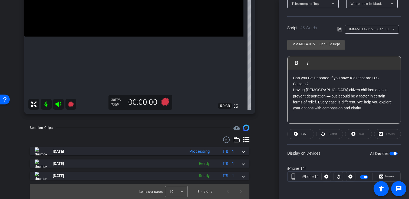
scroll to position [92, 0]
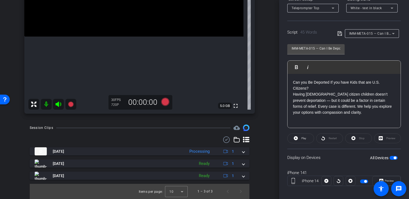
click at [368, 35] on span "IMM-META-015 — Can I Be Deported If I Have [DEMOGRAPHIC_DATA] Citizen Kids?" at bounding box center [413, 33] width 129 height 4
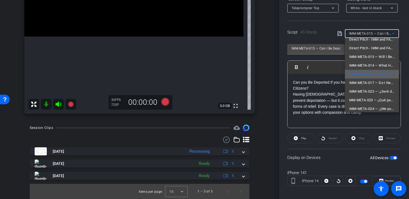
scroll to position [68, 0]
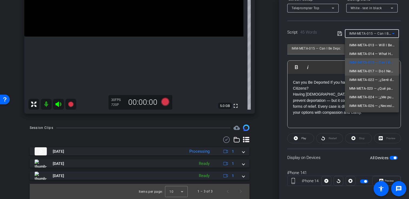
click at [366, 70] on span "IMM-META-017 — Do I Need a Police Report for a U Visa?" at bounding box center [371, 71] width 45 height 6
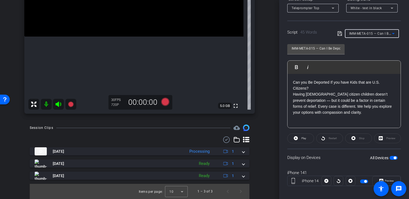
type input "IMM-META-017 — Do I Need a Police Report for a U Visa?"
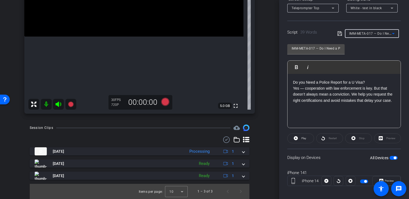
scroll to position [97, 0]
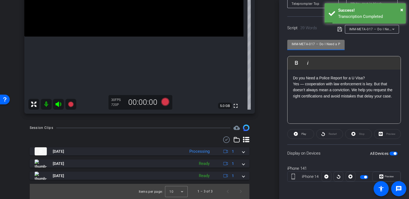
drag, startPoint x: 315, startPoint y: 44, endPoint x: 281, endPoint y: 42, distance: 34.4
click at [280, 42] on div "Participants Teleprompter Adjustments settings [PERSON_NAME] flip Director Ever…" at bounding box center [344, 99] width 130 height 199
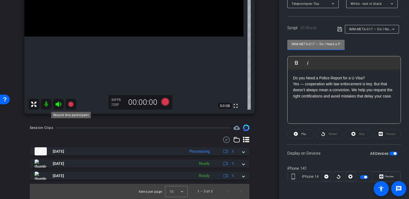
click at [69, 108] on mat-icon at bounding box center [70, 104] width 11 height 11
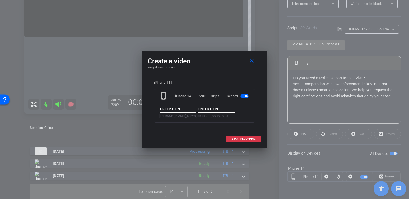
click at [173, 113] on div "- - [PERSON_NAME],Dawn_Shoot21_09192025" at bounding box center [204, 112] width 90 height 13
click at [174, 113] on div "- - [PERSON_NAME],Dawn_Shoot21_09192025" at bounding box center [204, 112] width 90 height 13
click at [181, 109] on input at bounding box center [178, 109] width 36 height 7
paste input "IMM-META-017"
type input "IMM-META-017"
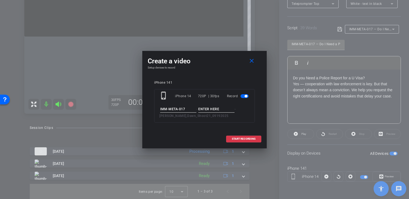
click at [206, 109] on input at bounding box center [216, 109] width 36 height 7
type input "Take01"
click at [235, 136] on span at bounding box center [243, 138] width 35 height 13
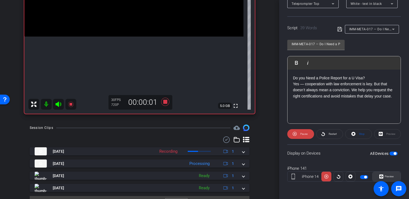
click at [387, 176] on span "Preview" at bounding box center [388, 176] width 9 height 3
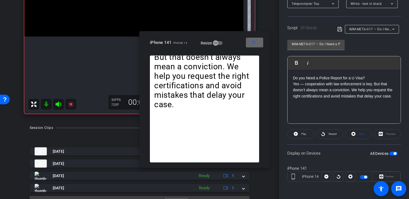
click at [259, 44] on span at bounding box center [254, 42] width 17 height 13
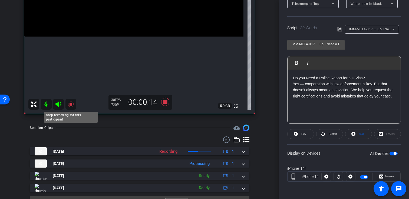
click at [70, 105] on icon at bounding box center [71, 104] width 6 height 6
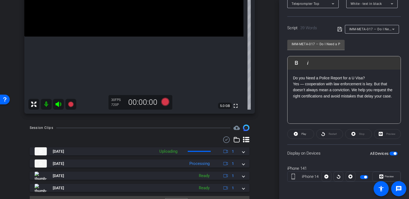
click at [383, 33] on div "IMM-META-017 — Do I Need a Police Report for a U Visa?" at bounding box center [371, 29] width 45 height 9
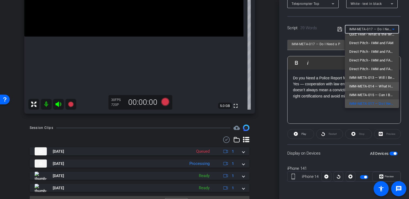
scroll to position [68, 0]
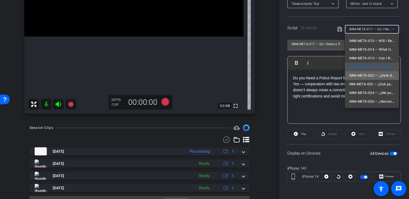
click at [367, 78] on span "IMM-META-022 — ;¿Seré deportado si mi cónyuge es ciudadano?" at bounding box center [371, 75] width 45 height 6
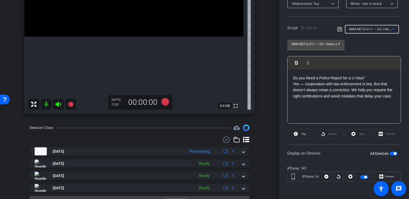
type input "IMM-META-022 — ;¿Seré deportado si mi cónyuge es ciudadano?"
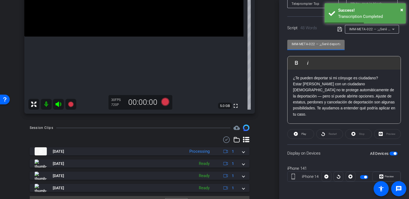
drag, startPoint x: 315, startPoint y: 44, endPoint x: 282, endPoint y: 44, distance: 32.2
click at [282, 44] on div "Participants Teleprompter Adjustments settings [PERSON_NAME] flip Director Ever…" at bounding box center [344, 99] width 130 height 199
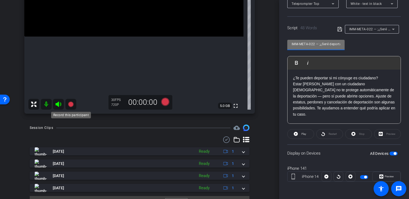
click at [69, 106] on icon at bounding box center [71, 104] width 6 height 6
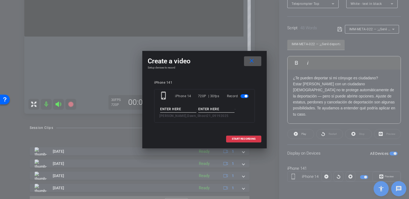
click at [182, 105] on div "phone_iphone iPhone 14 720P | 30fps Record - - [PERSON_NAME],Dawn_Shoot21_09192…" at bounding box center [204, 106] width 101 height 34
click at [182, 109] on input at bounding box center [178, 109] width 36 height 7
paste input "IMM-META-022"
type input "IMM-META-022"
click at [212, 108] on input at bounding box center [216, 109] width 36 height 7
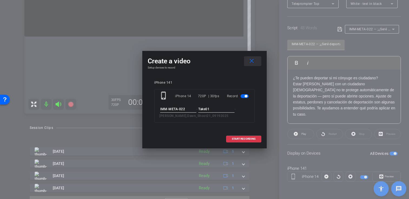
type input "Take01"
click at [251, 60] on mat-icon "close" at bounding box center [251, 61] width 7 height 7
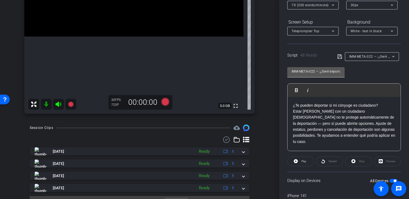
scroll to position [65, 0]
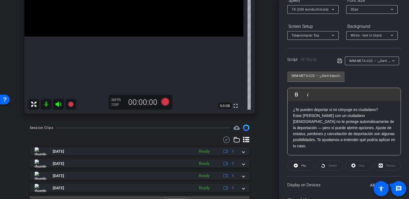
click at [311, 14] on div at bounding box center [312, 17] width 51 height 6
click at [311, 9] on span "7X (200 words/minute)" at bounding box center [309, 10] width 37 height 4
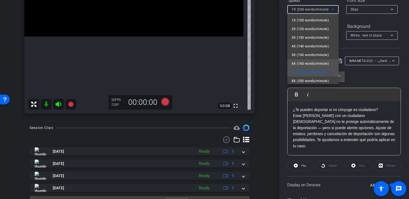
click at [305, 63] on span "6X (160 words/minute)" at bounding box center [309, 63] width 37 height 6
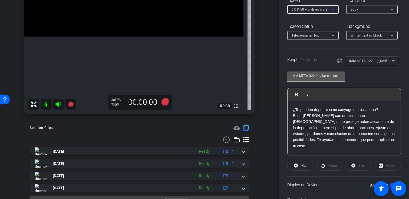
scroll to position [97, 0]
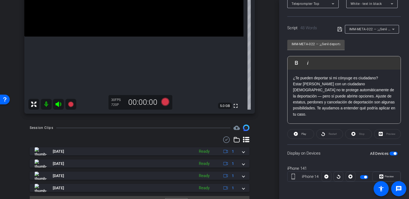
click at [71, 102] on icon at bounding box center [70, 103] width 5 height 5
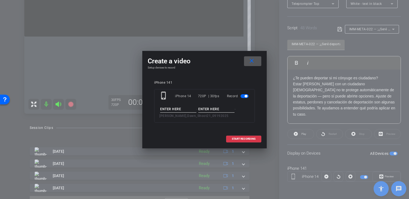
click at [182, 105] on div "phone_iphone iPhone 14 720P | 30fps Record - - [PERSON_NAME],Dawn_Shoot21_09192…" at bounding box center [204, 106] width 101 height 34
click at [183, 110] on input at bounding box center [178, 109] width 36 height 7
paste input "IMM-META-022"
type input "IMM-META-022"
click at [211, 110] on input at bounding box center [216, 109] width 36 height 7
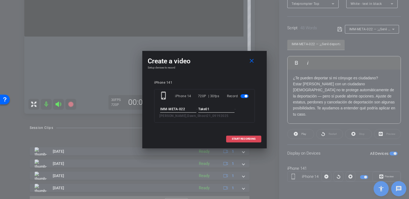
type input "Take01"
click at [242, 138] on span "START RECORDING" at bounding box center [244, 138] width 24 height 3
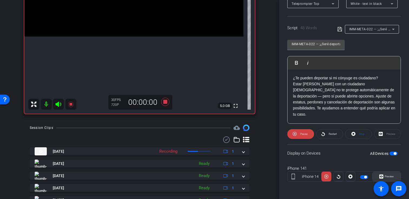
click at [383, 172] on span "Preview" at bounding box center [388, 176] width 11 height 8
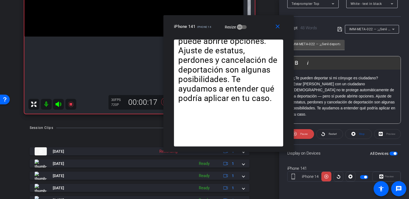
drag, startPoint x: 191, startPoint y: 49, endPoint x: 217, endPoint y: 34, distance: 29.3
click at [217, 34] on div "close iPhone 141 iPhone 14 Resize" at bounding box center [228, 27] width 130 height 24
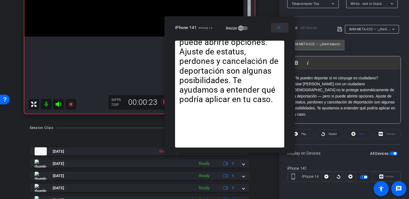
click at [280, 29] on mat-icon "close" at bounding box center [278, 27] width 7 height 7
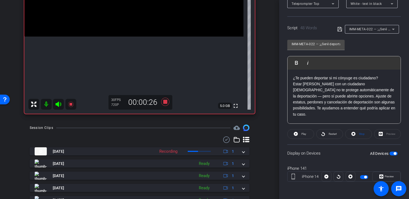
click at [72, 105] on icon at bounding box center [71, 104] width 6 height 6
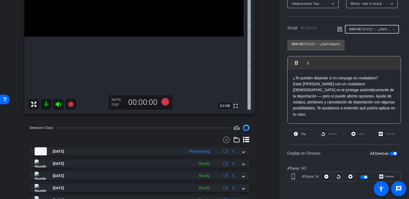
click at [364, 28] on span "IMM-META-022 — ;¿Seré deportado si mi cónyuge es ciudadano?" at bounding box center [400, 29] width 102 height 4
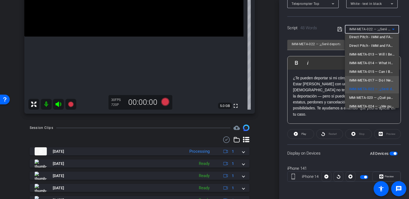
scroll to position [68, 0]
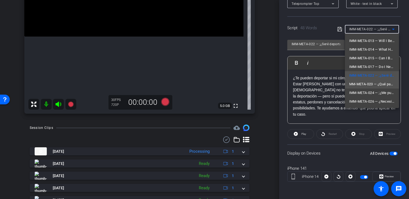
click at [366, 85] on span "MM-META-023 — ¿Qué pasa si ICE llega a mi casa?" at bounding box center [371, 84] width 45 height 6
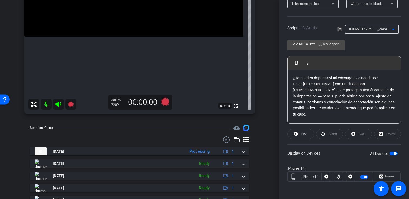
type input "MM-META-023 — ¿Qué pasa si ICE llega a mi casa?"
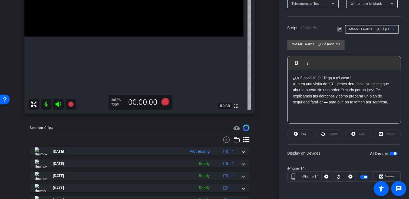
click at [319, 78] on p "¿Qué pasa si ICE llega a mi casa?" at bounding box center [344, 78] width 102 height 6
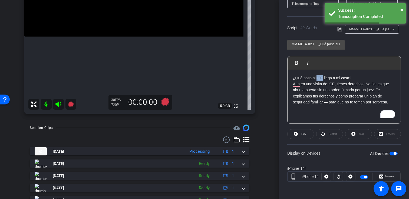
scroll to position [97, 0]
click at [69, 103] on icon at bounding box center [70, 103] width 5 height 5
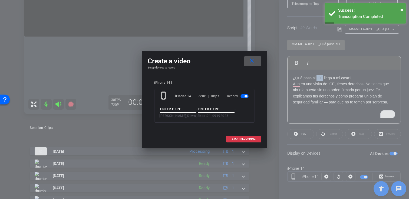
click at [254, 59] on mat-icon "close" at bounding box center [251, 61] width 7 height 7
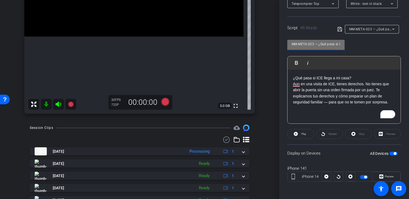
drag, startPoint x: 314, startPoint y: 44, endPoint x: 265, endPoint y: 43, distance: 49.2
click at [265, 43] on div "arrow_back [PERSON_NAME],Dawn_Shoot21_09192025 Back to project Send invite acco…" at bounding box center [204, 99] width 409 height 199
click at [69, 104] on icon at bounding box center [70, 103] width 5 height 5
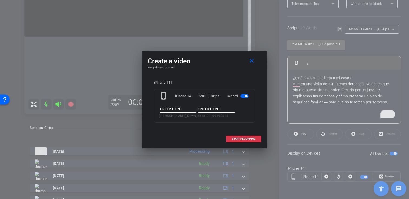
click at [168, 107] on input at bounding box center [178, 109] width 36 height 7
paste input "MM-META-023"
drag, startPoint x: 186, startPoint y: 109, endPoint x: 157, endPoint y: 109, distance: 29.2
click at [157, 109] on div "phone_iphone iPhone 14 720P | 30fps Record IMM-META-023 - - [PERSON_NAME],Dawn_…" at bounding box center [204, 106] width 101 height 34
type input "IMM-META-023"
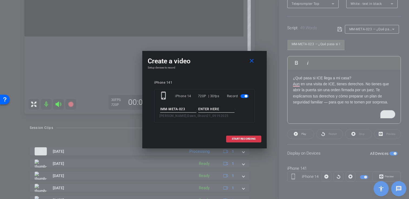
click at [215, 107] on input at bounding box center [216, 109] width 36 height 7
type input "Take01"
click at [241, 137] on span at bounding box center [243, 138] width 35 height 13
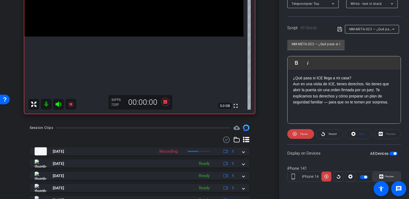
click at [383, 177] on span "Preview" at bounding box center [388, 176] width 11 height 8
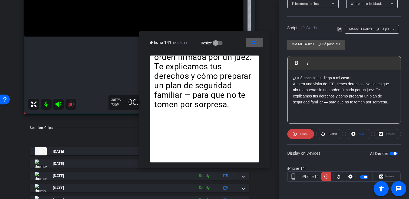
click at [253, 45] on mat-icon "close" at bounding box center [253, 42] width 7 height 7
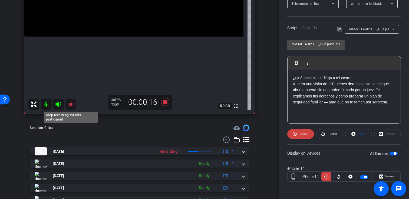
click at [69, 107] on icon at bounding box center [71, 104] width 6 height 6
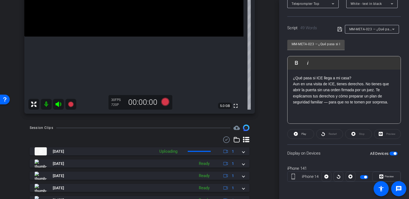
scroll to position [118, 0]
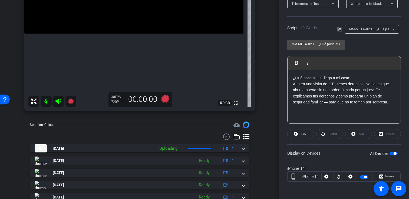
click at [378, 26] on div "MM-META-023 — ¿Qué pasa si ICE llega a mi casa?" at bounding box center [370, 29] width 43 height 7
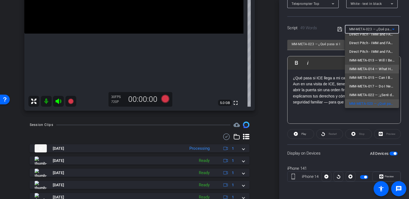
scroll to position [68, 0]
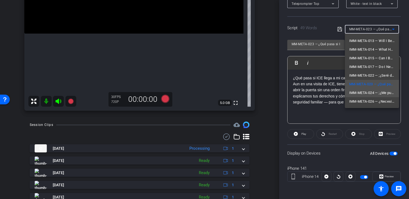
click at [358, 94] on span "IMM-META-024 — ;¿Me pueden deportar si tengo hijos ciudadanos?" at bounding box center [371, 92] width 45 height 6
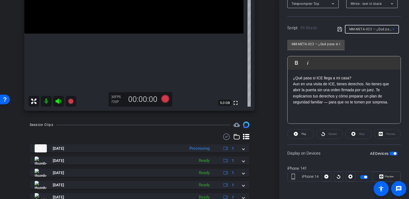
type input "IMM-META-024 — ;¿Me pueden deportar si tengo hijos ciudadanos?"
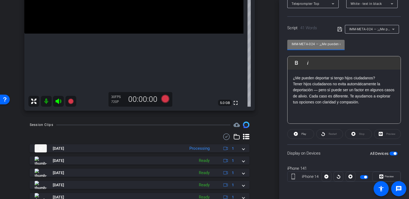
drag, startPoint x: 315, startPoint y: 45, endPoint x: 286, endPoint y: 43, distance: 29.5
click at [286, 43] on div "Participants Teleprompter Adjustments settings [PERSON_NAME] flip Director Ever…" at bounding box center [344, 99] width 130 height 199
click at [69, 100] on icon at bounding box center [70, 100] width 5 height 5
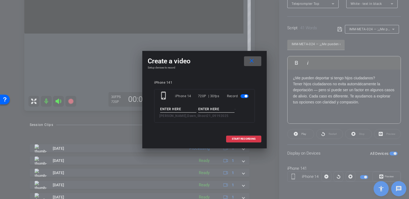
click at [164, 108] on input at bounding box center [178, 109] width 36 height 7
paste input "IMM-META-024"
type input "IMM-META-024"
click at [219, 102] on div "phone_iphone iPhone 14 720P | 30fps Record IMM-META-024 - - [PERSON_NAME],Dawn_…" at bounding box center [204, 106] width 101 height 34
click at [217, 106] on input at bounding box center [216, 109] width 36 height 7
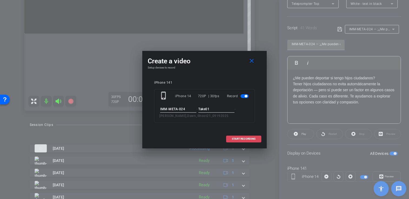
type input "Take01"
click at [236, 139] on span "START RECORDING" at bounding box center [244, 138] width 24 height 3
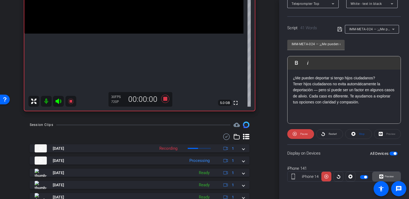
click at [373, 173] on span at bounding box center [386, 176] width 28 height 13
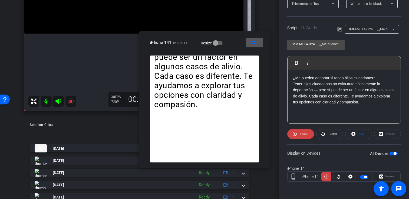
click at [255, 44] on mat-icon "close" at bounding box center [253, 42] width 7 height 7
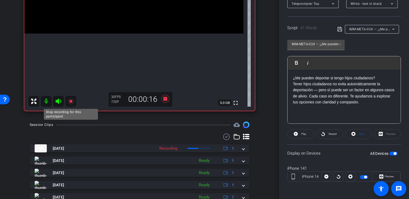
click at [71, 101] on icon at bounding box center [70, 100] width 5 height 5
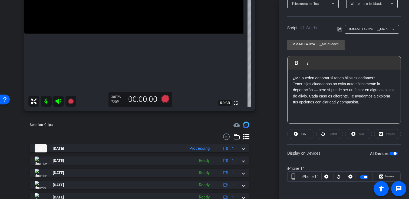
click at [369, 31] on span "IMM-META-024 — ;¿Me pueden deportar si tengo hijos ciudadanos?" at bounding box center [402, 29] width 106 height 4
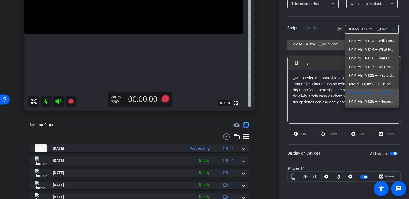
click at [357, 102] on span "IMM-META-026 — ¿Necesito un reporte de policía para una Visa U?" at bounding box center [371, 101] width 45 height 6
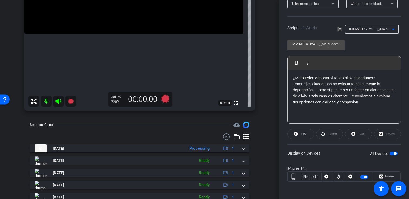
type input "IMM-META-026 — ¿Necesito un reporte de policía para una Visa U?"
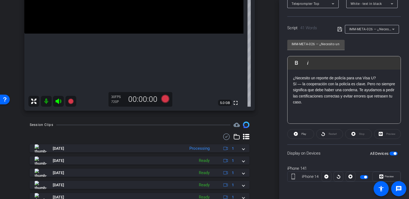
click at [364, 41] on div "IMM-META-026 — ¿Necesito un reporte de policía para una Visa U? Play Play from …" at bounding box center [344, 80] width 114 height 88
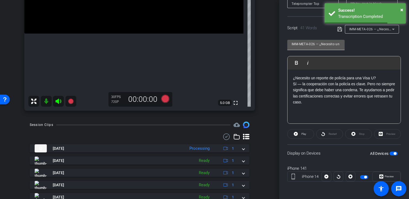
click at [315, 43] on input "IMM-META-026 — ¿Necesito un reporte de policía para una Visa U?" at bounding box center [315, 44] width 49 height 6
drag, startPoint x: 315, startPoint y: 43, endPoint x: 280, endPoint y: 42, distance: 35.2
click at [280, 42] on div "Participants Teleprompter Adjustments settings [PERSON_NAME] flip Director Ever…" at bounding box center [344, 99] width 130 height 199
click at [364, 47] on div "IMM-META-026 — ¿Necesito un reporte de policía para una Visa U? Play Play from …" at bounding box center [344, 80] width 114 height 88
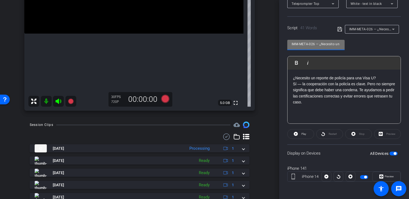
drag, startPoint x: 315, startPoint y: 45, endPoint x: 276, endPoint y: 45, distance: 38.7
click at [276, 45] on div "arrow_back [PERSON_NAME],Dawn_Shoot21_09192025 Back to project Send invite acco…" at bounding box center [204, 99] width 409 height 199
click at [354, 47] on div "IMM-META-026 — ¿Necesito un reporte de policía para una Visa U? Play Play from …" at bounding box center [344, 80] width 114 height 88
click at [72, 97] on mat-icon at bounding box center [70, 101] width 11 height 11
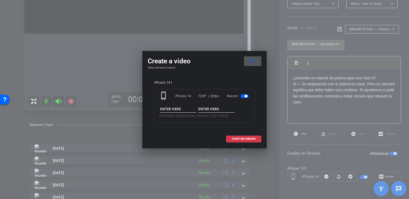
click at [175, 109] on input at bounding box center [178, 109] width 36 height 7
paste input "IMM-META-026"
type input "IMM-META-026"
click at [222, 106] on input at bounding box center [216, 109] width 36 height 7
type input "Take01"
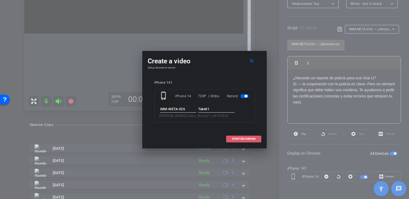
click at [248, 141] on span at bounding box center [243, 138] width 35 height 13
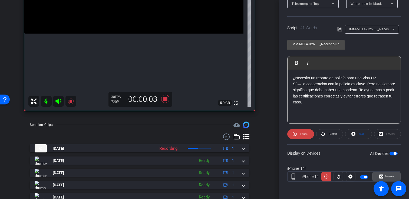
click at [383, 176] on span "Preview" at bounding box center [388, 176] width 11 height 8
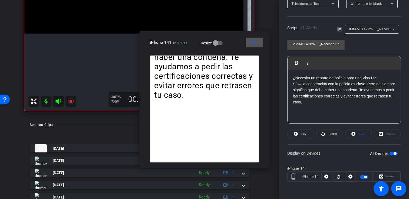
click at [253, 45] on mat-icon "close" at bounding box center [253, 42] width 7 height 7
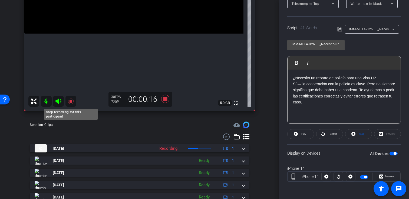
click at [68, 101] on icon at bounding box center [71, 101] width 6 height 6
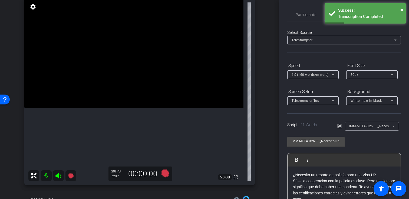
scroll to position [36, 0]
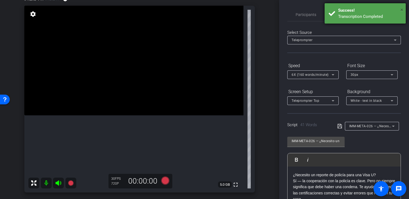
click at [402, 10] on span "×" at bounding box center [401, 9] width 3 height 6
